Goal: Register for event/course

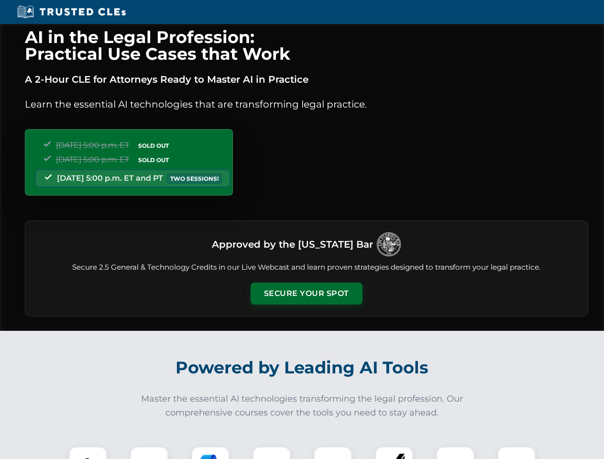
click at [306, 294] on button "Secure Your Spot" at bounding box center [307, 294] width 112 height 22
click at [88, 453] on img at bounding box center [88, 466] width 28 height 28
